Goal: Task Accomplishment & Management: Manage account settings

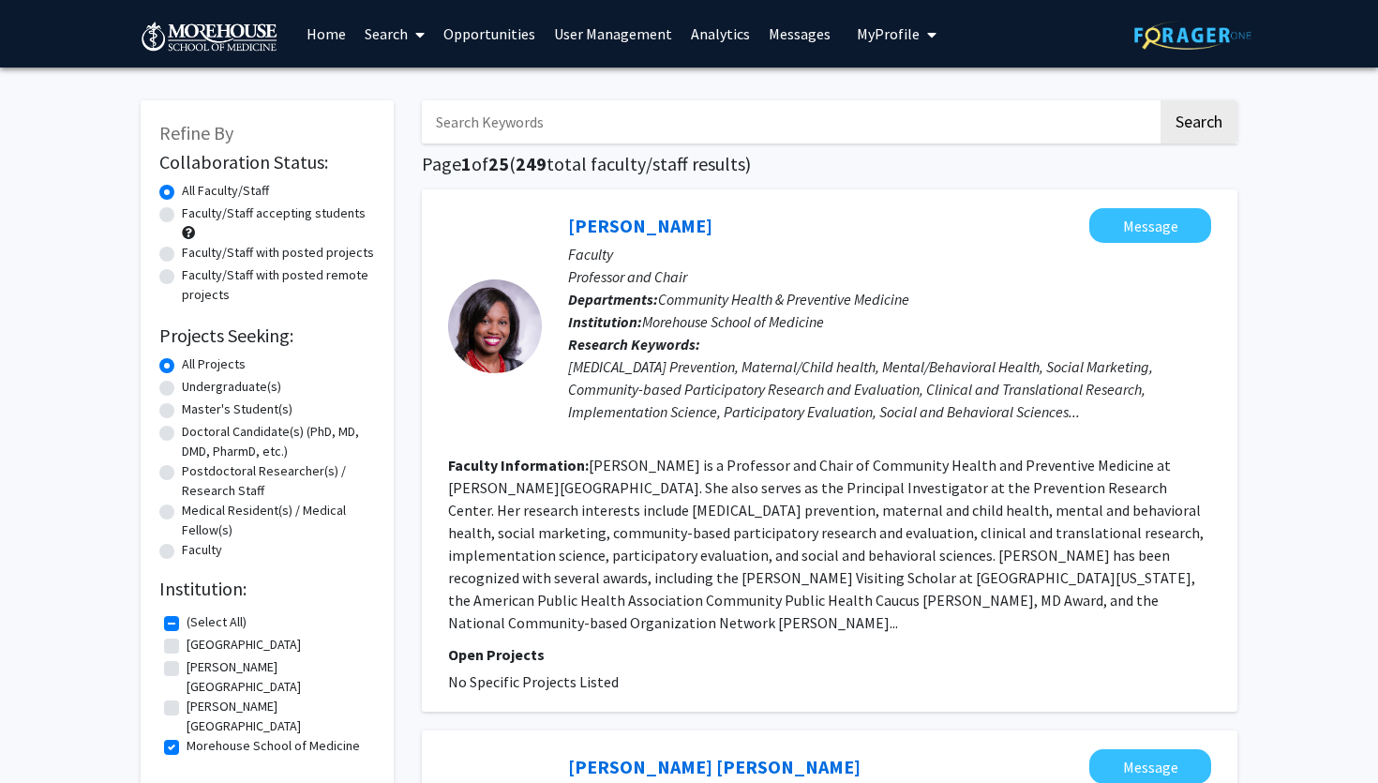
click at [882, 37] on span "My Profile" at bounding box center [888, 33] width 63 height 19
click at [873, 159] on div "Michael Ashmead View Profile Log Out" at bounding box center [954, 116] width 206 height 98
click at [890, 142] on link "Log Out" at bounding box center [954, 145] width 169 height 22
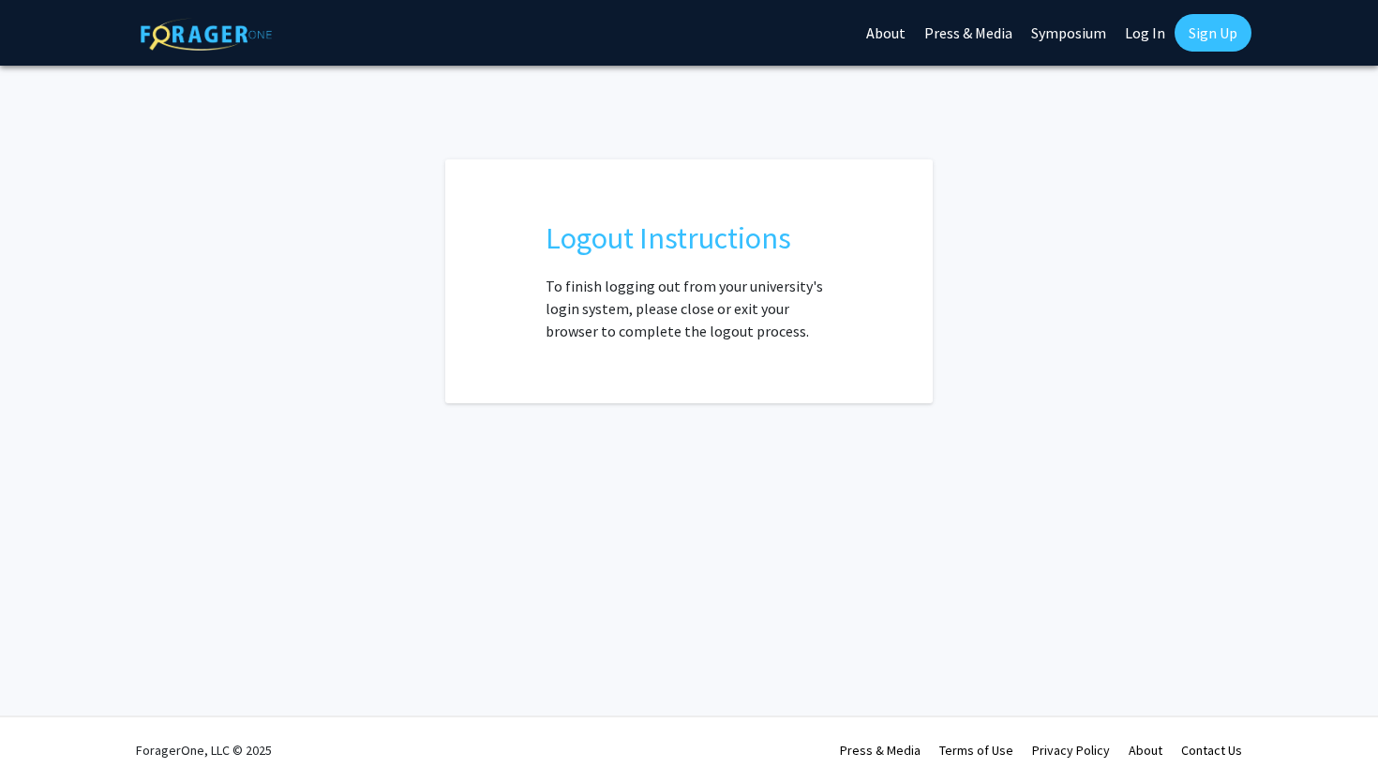
click at [1161, 36] on link "Log In" at bounding box center [1145, 33] width 59 height 66
select select
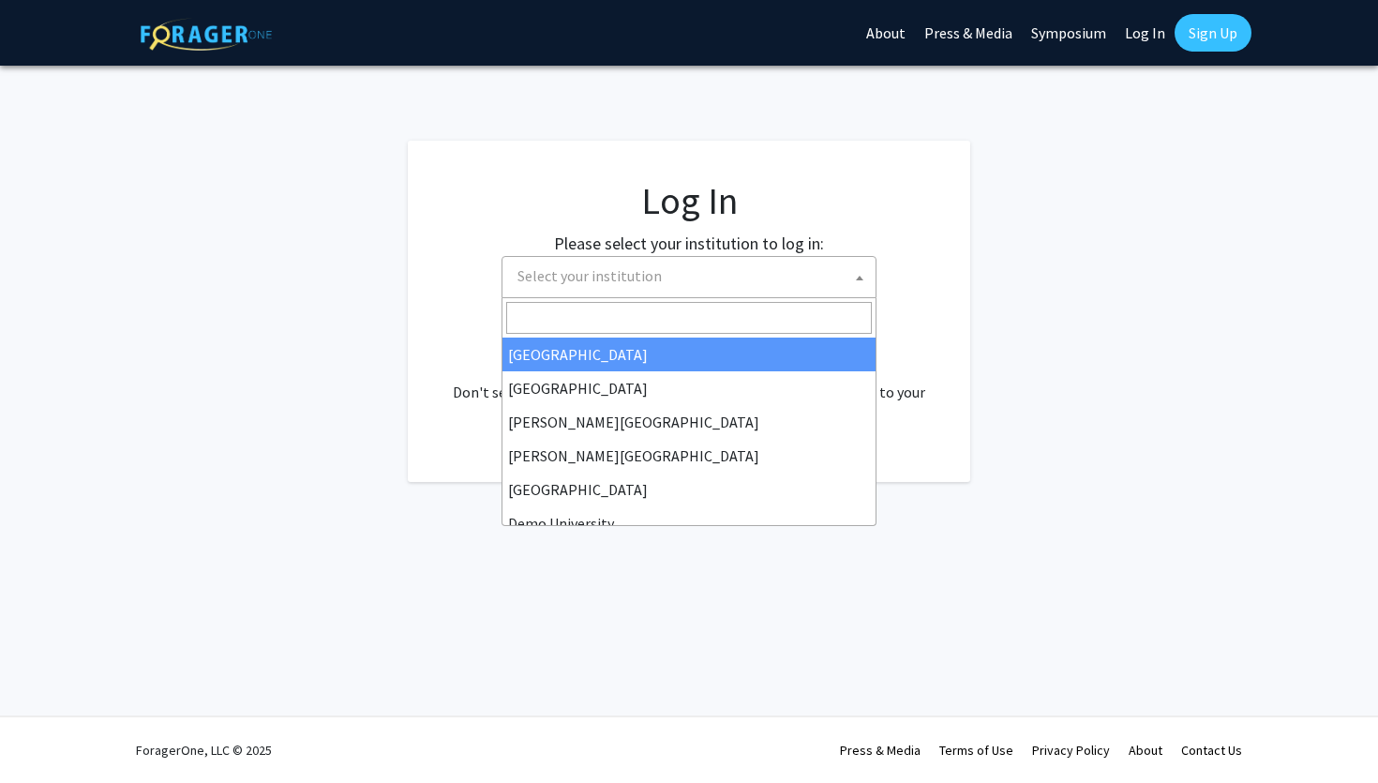
click at [613, 293] on span "Select your institution" at bounding box center [693, 276] width 366 height 38
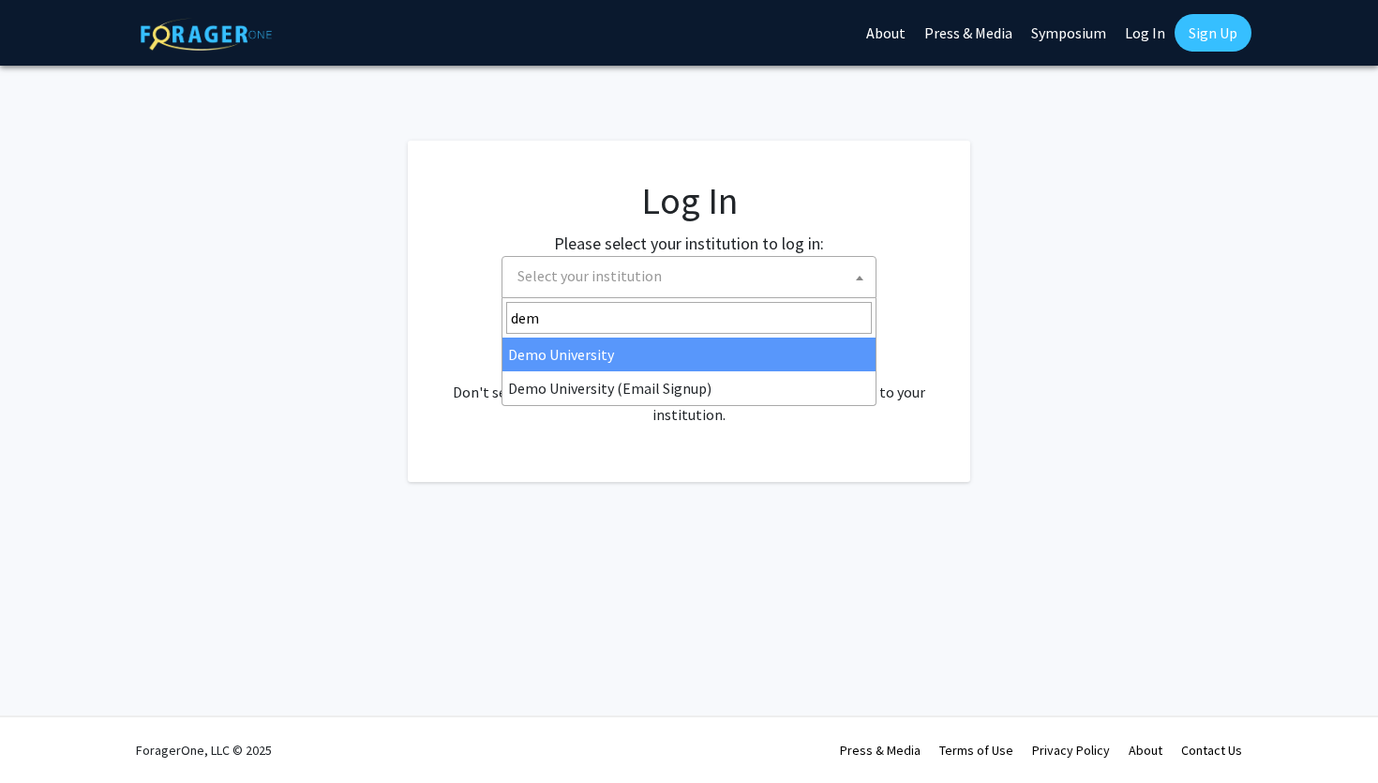
type input "demo"
select select "8"
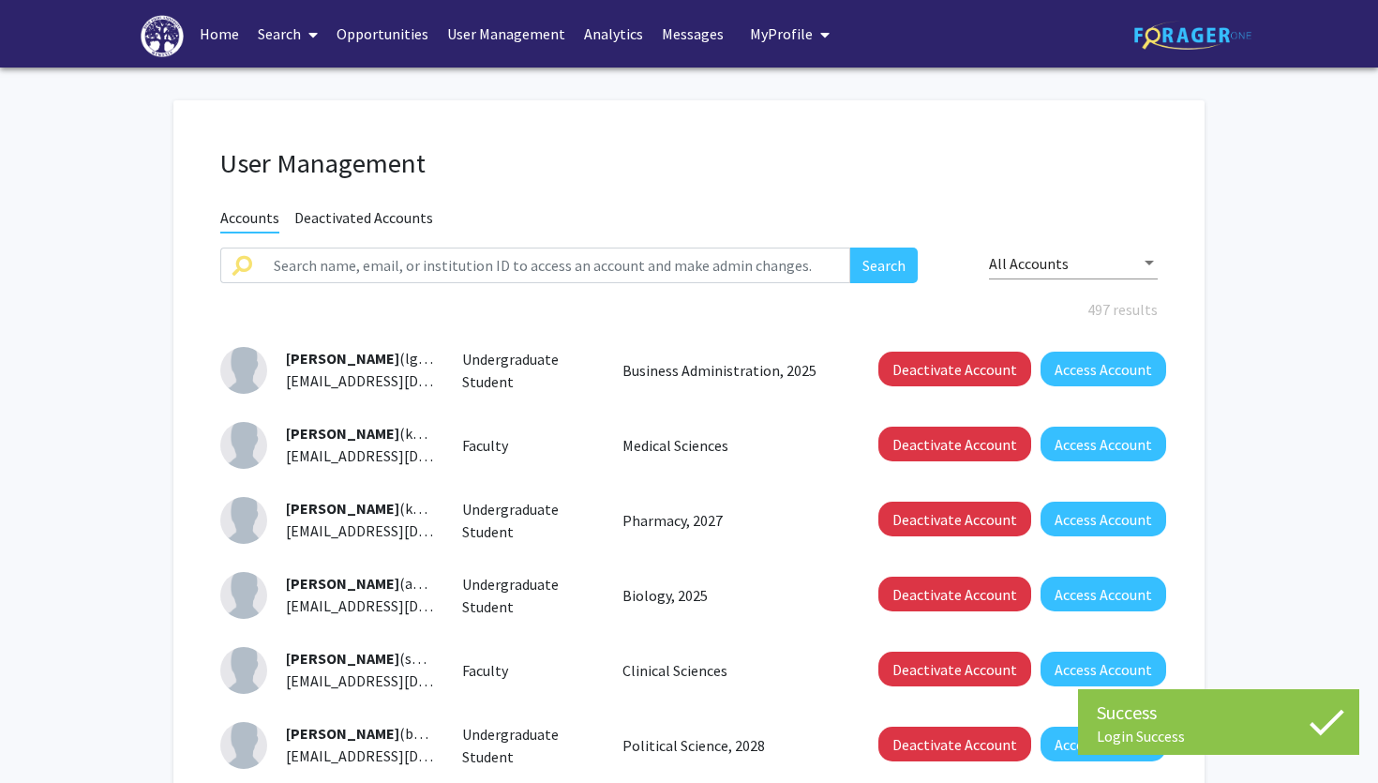
click at [163, 41] on img at bounding box center [162, 36] width 43 height 42
